Goal: Task Accomplishment & Management: Use online tool/utility

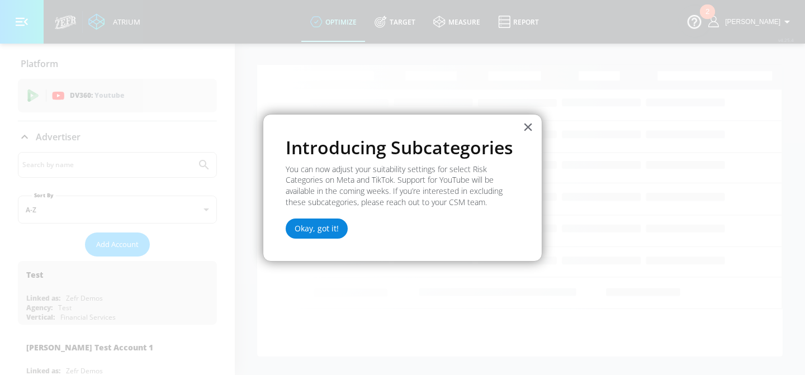
click at [318, 229] on button "Okay, got it!" at bounding box center [317, 229] width 62 height 20
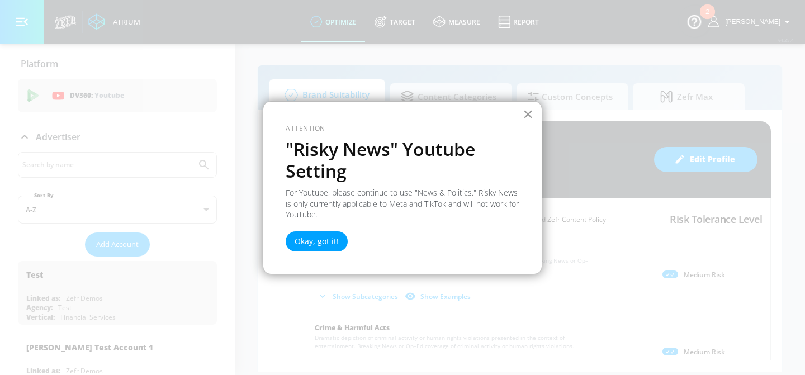
click at [531, 112] on button "×" at bounding box center [528, 114] width 11 height 18
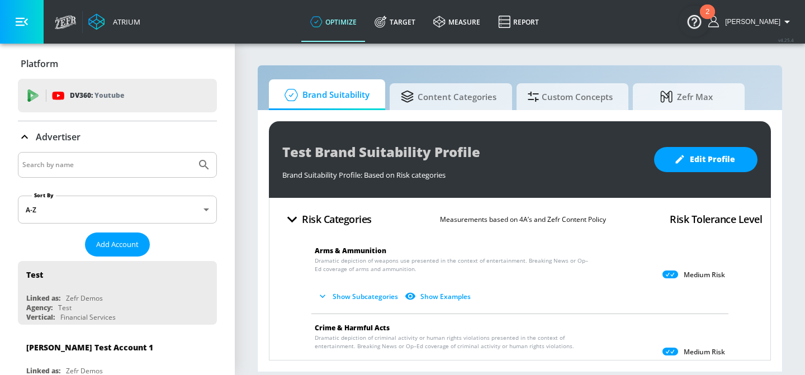
click at [703, 8] on div "2" at bounding box center [707, 11] width 15 height 15
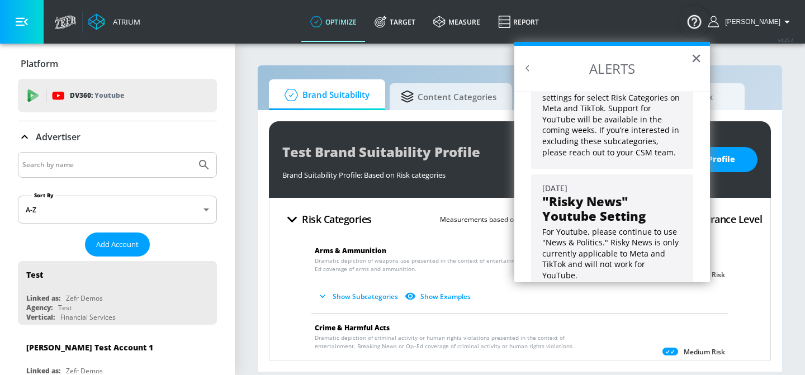
scroll to position [90, 0]
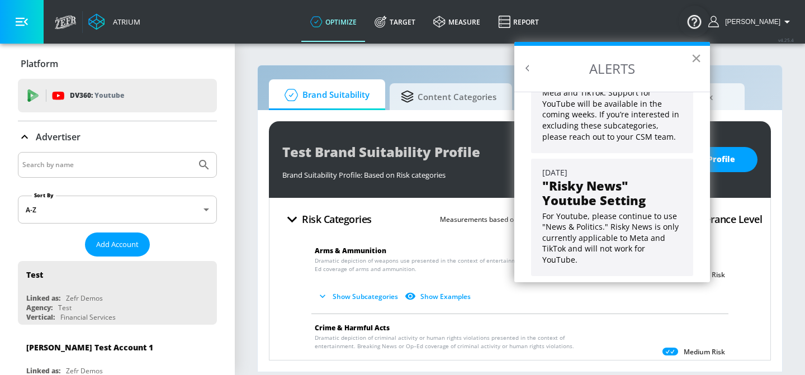
click at [693, 57] on button "×" at bounding box center [696, 58] width 11 height 18
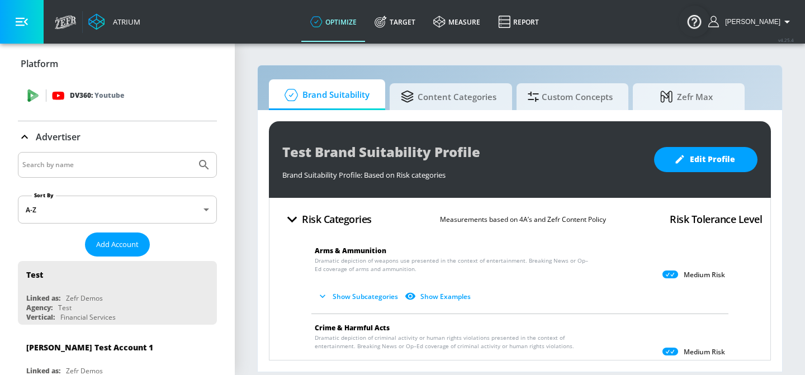
click at [85, 101] on p "DV360: Youtube" at bounding box center [97, 95] width 54 height 12
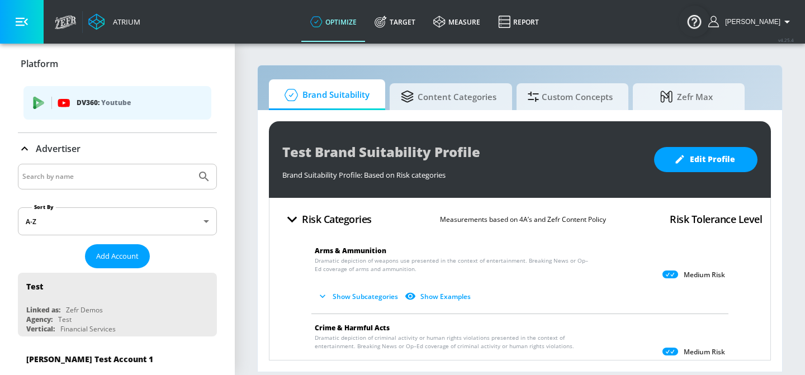
click at [90, 103] on p "DV360: Youtube" at bounding box center [140, 103] width 126 height 12
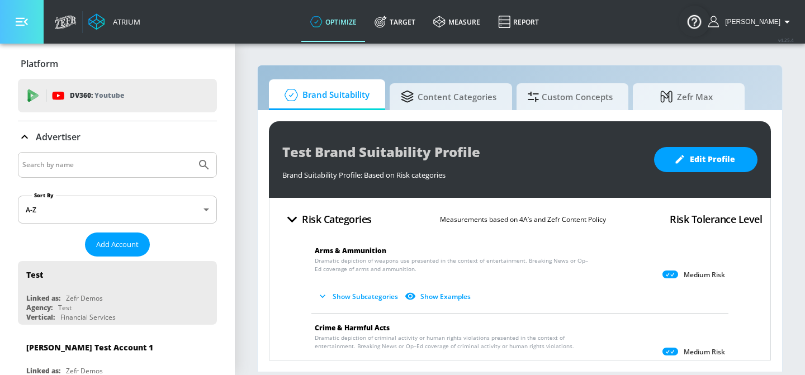
click at [28, 22] on button "button" at bounding box center [22, 22] width 44 height 44
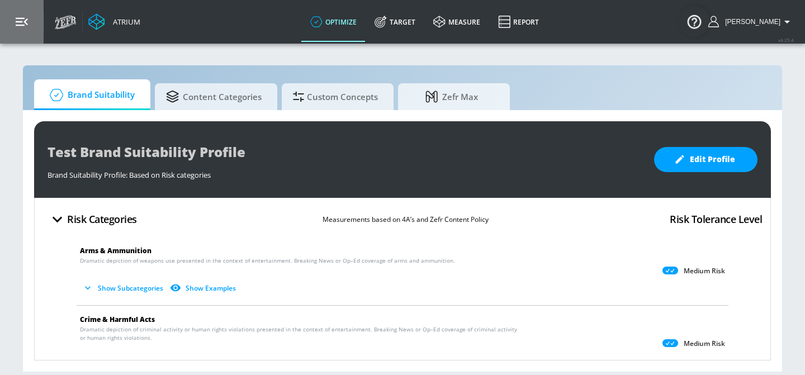
click at [28, 22] on button "button" at bounding box center [22, 22] width 44 height 44
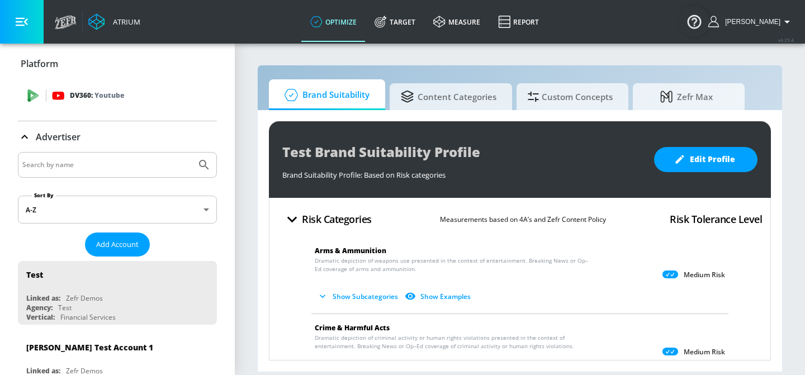
click at [40, 95] on span "DV360: Youtube" at bounding box center [117, 95] width 181 height 12
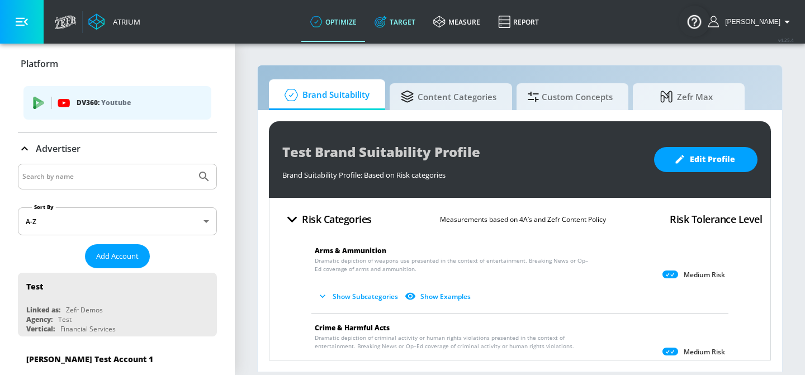
click at [411, 21] on link "Target" at bounding box center [395, 22] width 59 height 40
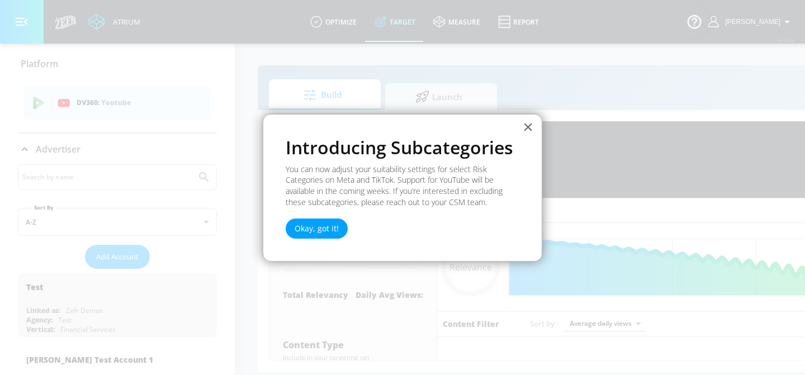
type input "0.6"
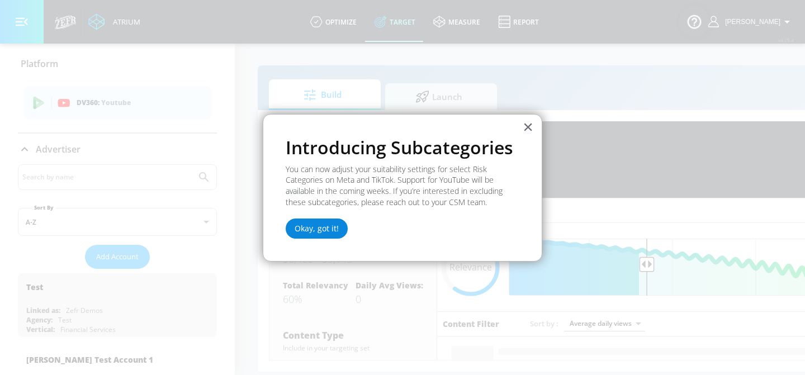
click at [328, 234] on button "Okay, got it!" at bounding box center [317, 229] width 62 height 20
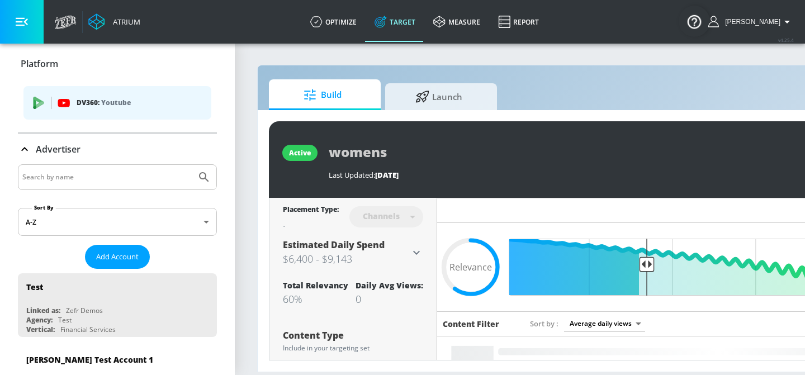
click at [105, 102] on p "Youtube" at bounding box center [116, 103] width 30 height 12
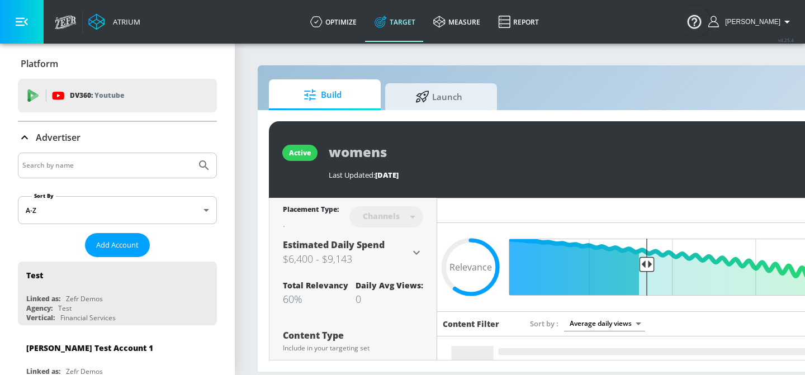
click at [105, 102] on div "DV360: Youtube" at bounding box center [117, 96] width 199 height 34
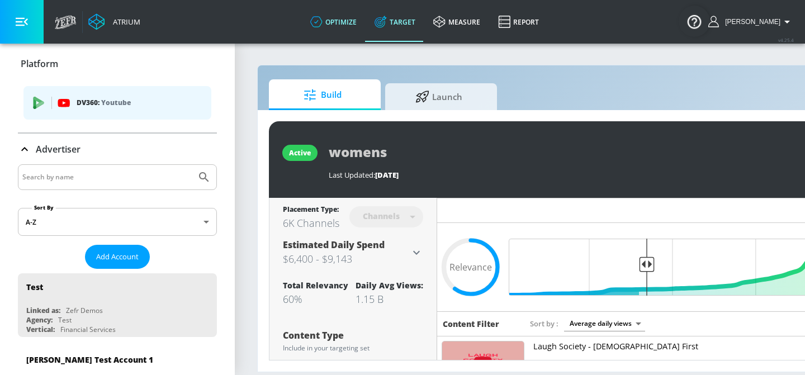
click at [322, 26] on icon at bounding box center [316, 21] width 12 height 11
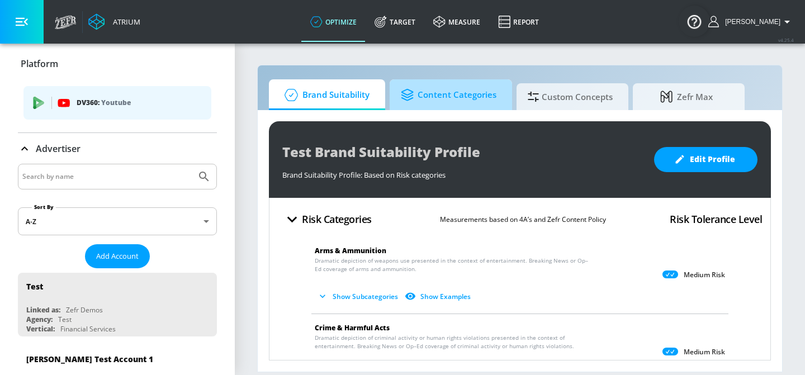
click at [465, 95] on span "Content Categories" at bounding box center [449, 95] width 96 height 27
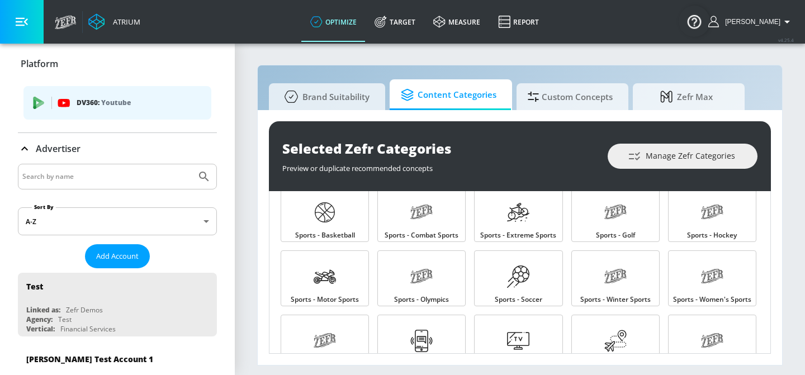
scroll to position [1172, 0]
